Goal: Find specific page/section

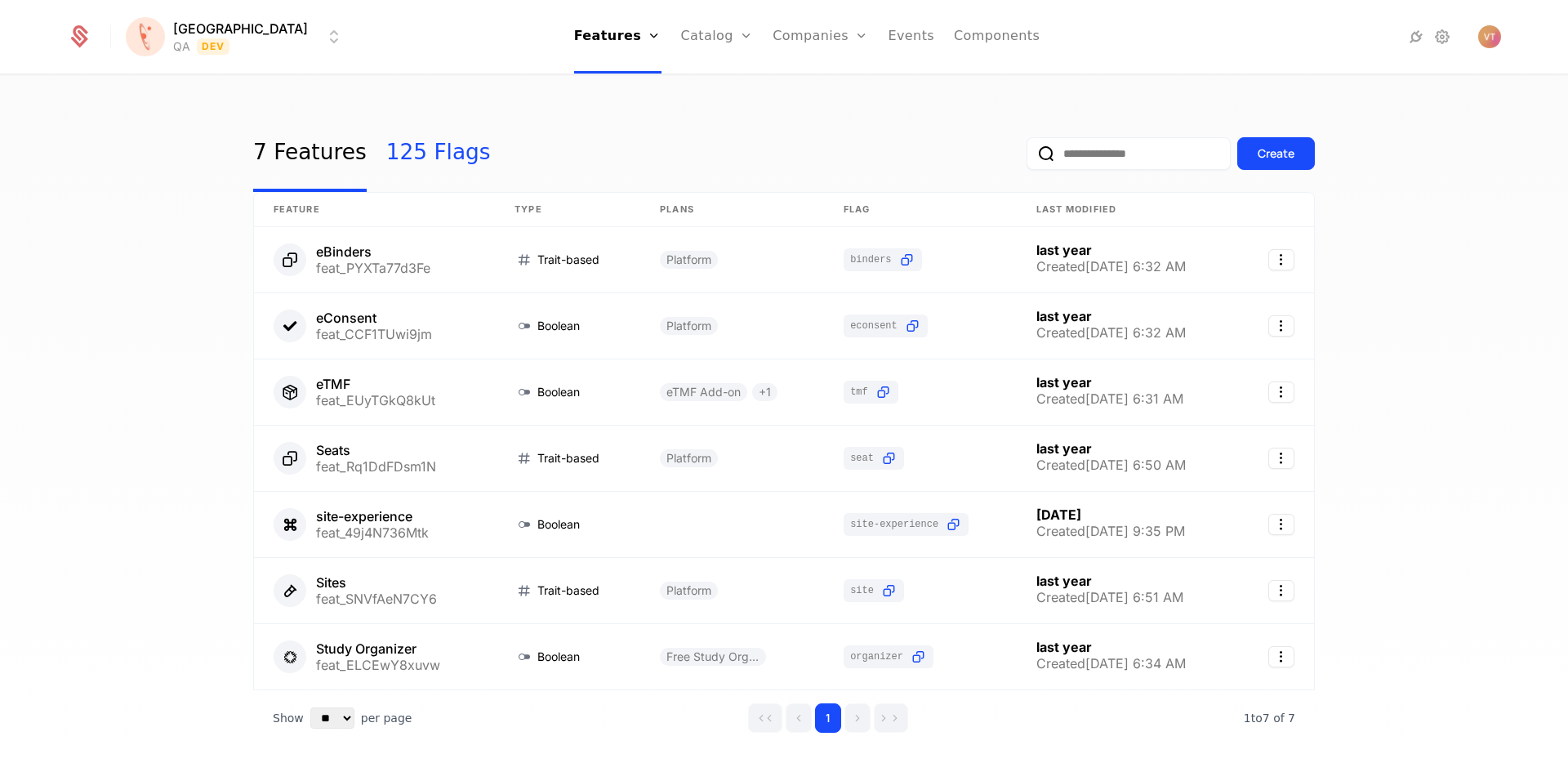
click at [413, 155] on link "125 Flags" at bounding box center [437, 154] width 104 height 76
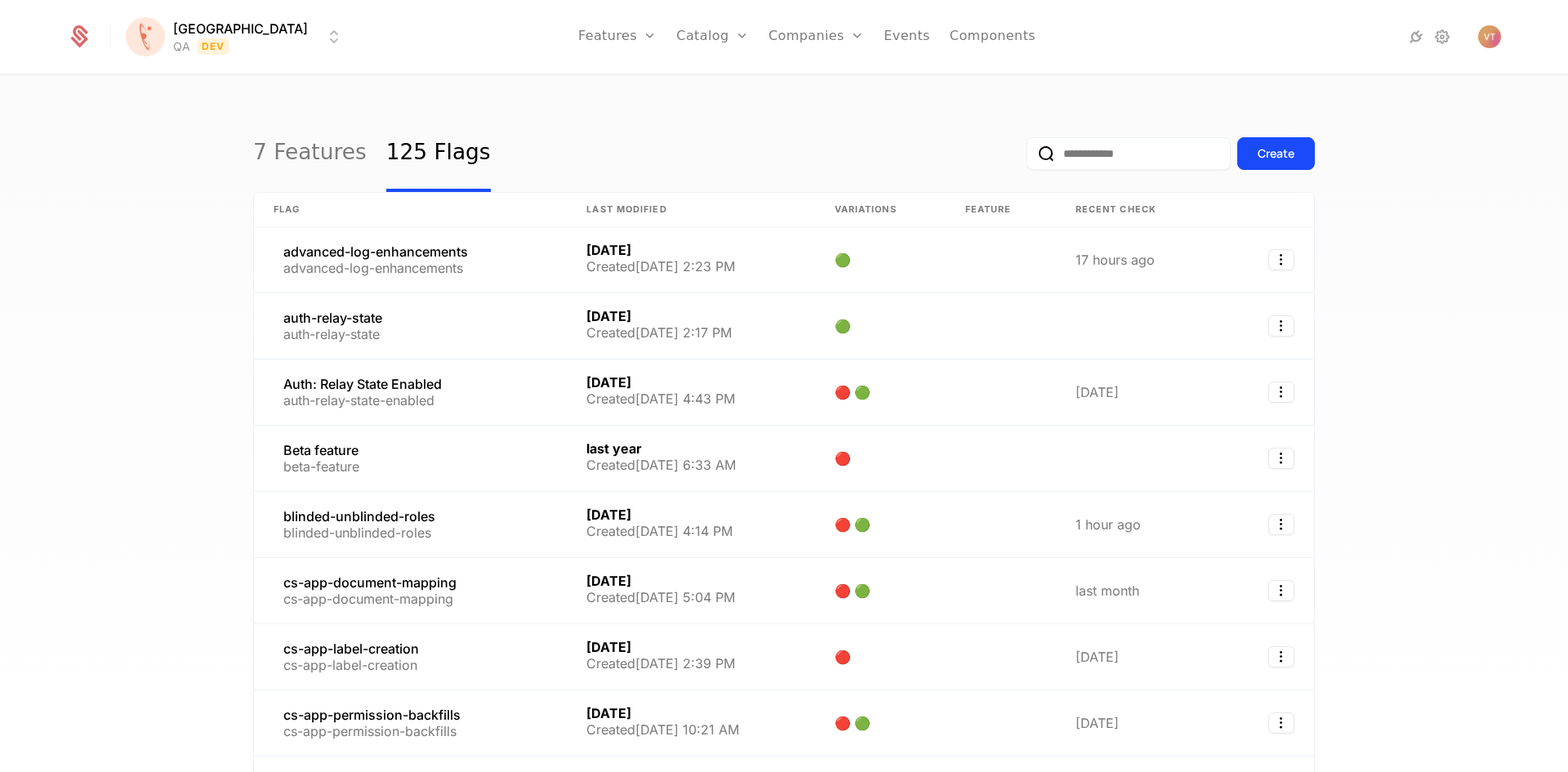
click at [1102, 156] on input "email" at bounding box center [1129, 154] width 204 height 32
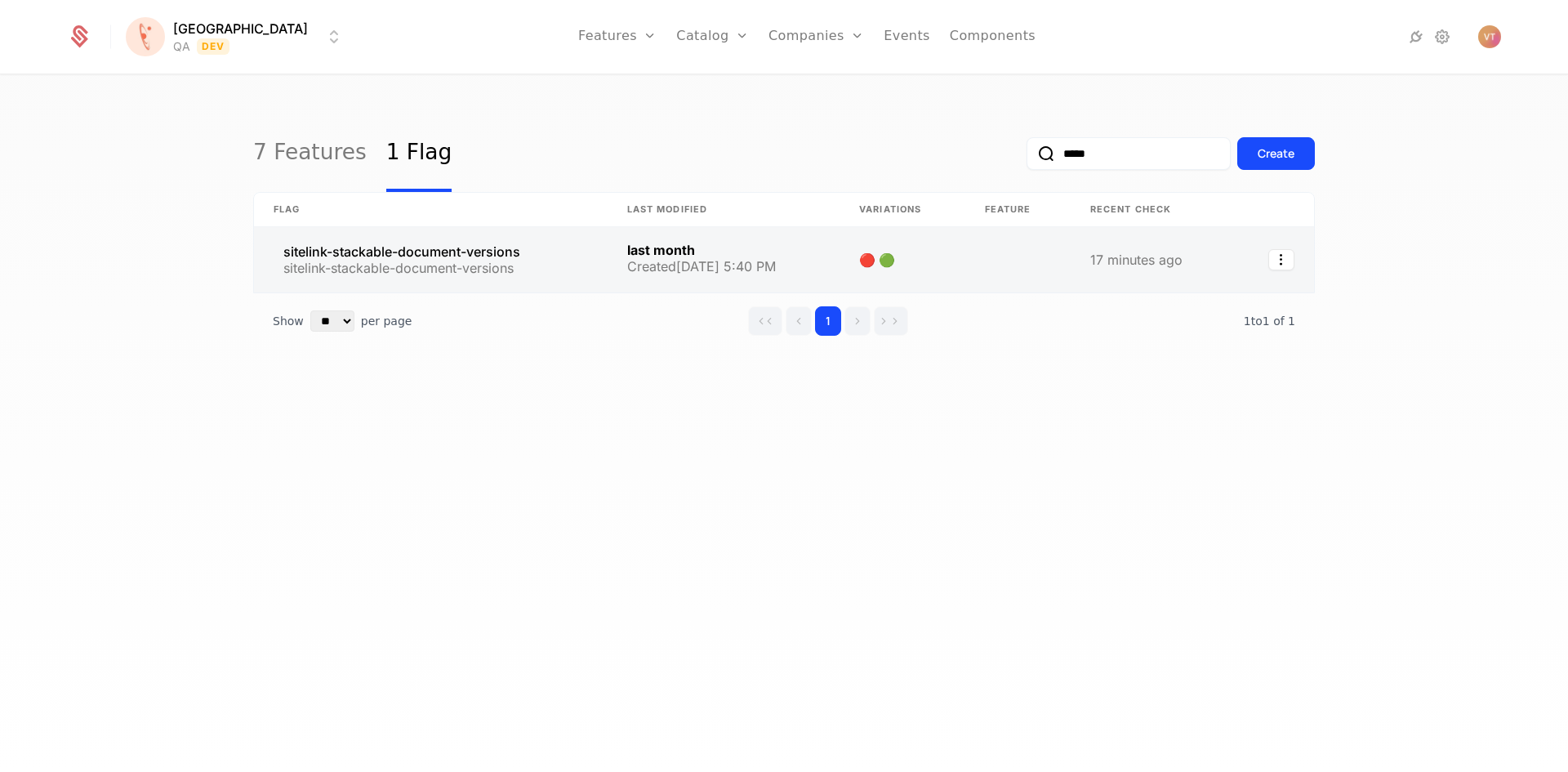
type input "*****"
click at [514, 254] on link at bounding box center [431, 260] width 353 height 65
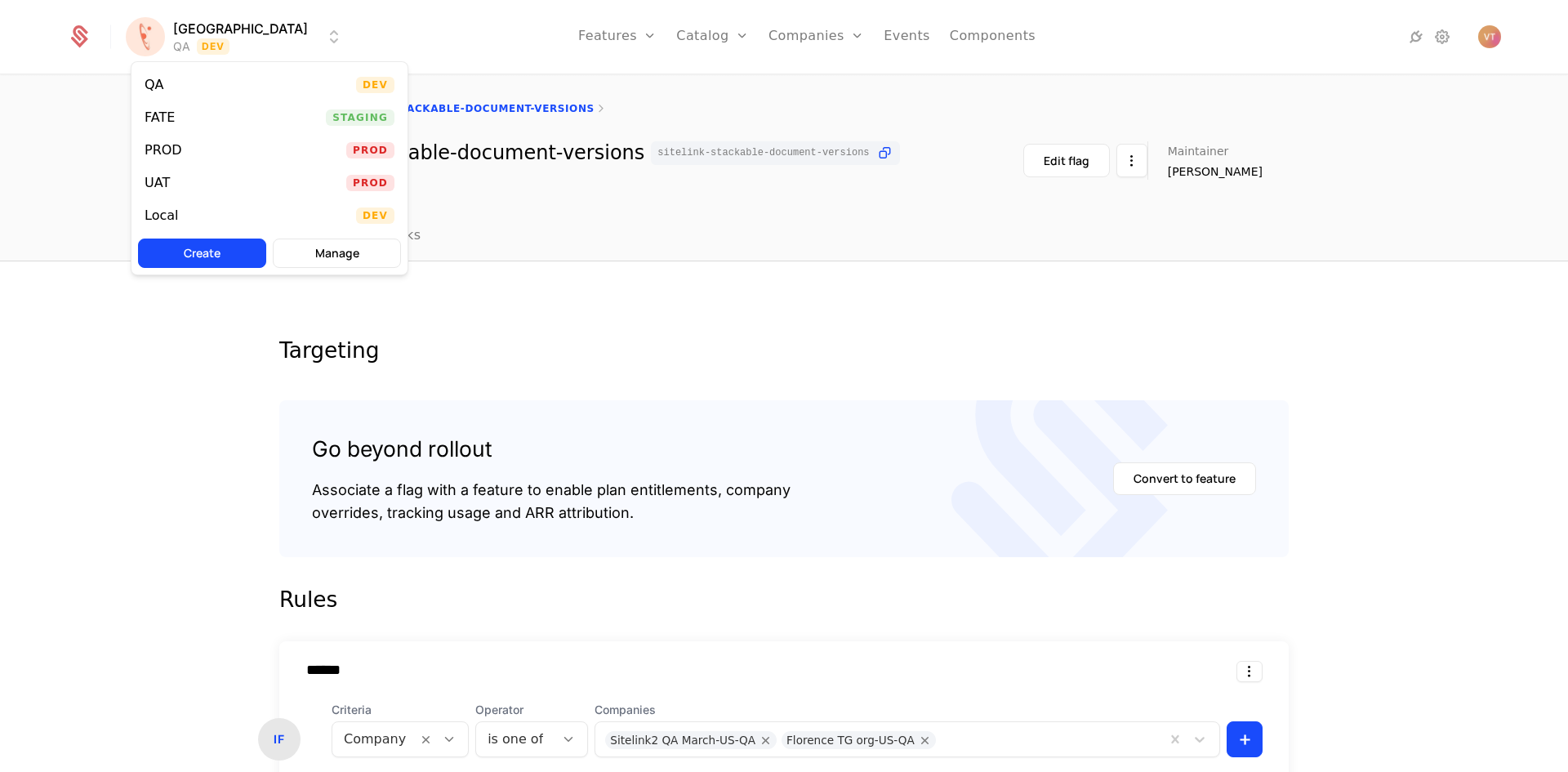
click at [259, 31] on html "[PERSON_NAME] QA Dev Features Features Flags Catalog Plans Add Ons Credits Conf…" at bounding box center [784, 386] width 1568 height 772
click at [197, 125] on div "FATE Staging" at bounding box center [269, 118] width 276 height 32
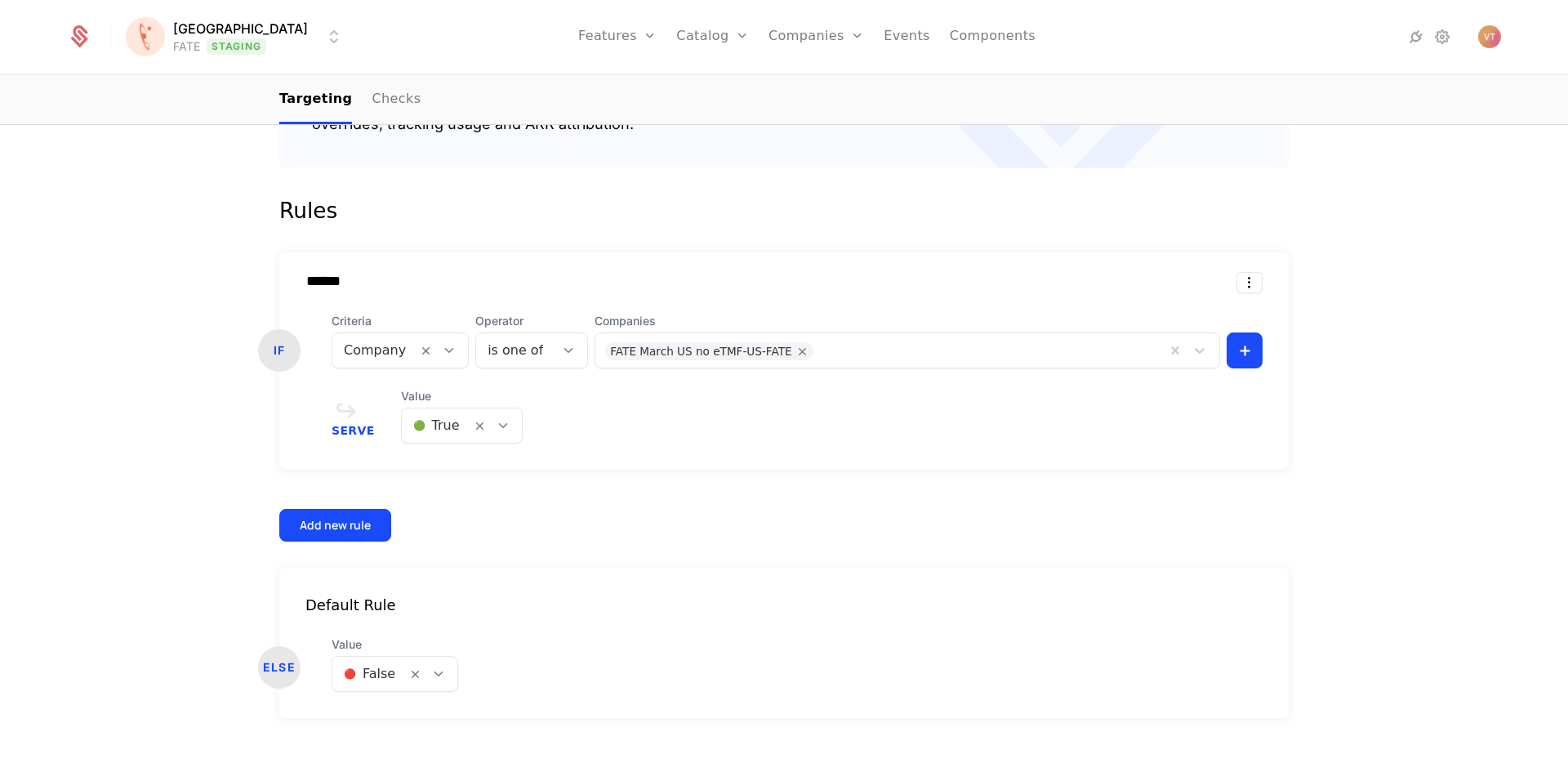
scroll to position [413, 0]
